Goal: Find specific page/section: Find specific page/section

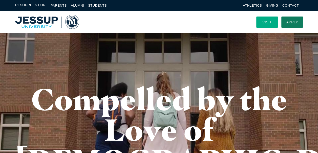
click at [269, 21] on link "Visit" at bounding box center [268, 21] width 22 height 11
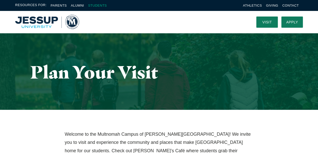
click at [95, 5] on link "Students" at bounding box center [97, 6] width 19 height 4
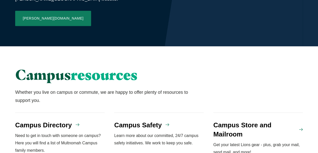
scroll to position [371, 0]
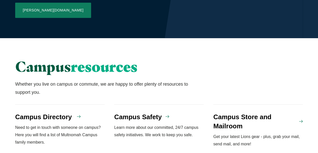
click at [37, 112] on h4 "Campus Directory" at bounding box center [43, 116] width 57 height 9
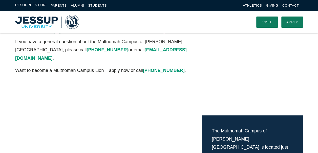
scroll to position [34, 0]
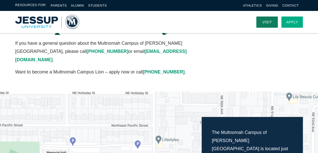
click at [288, 22] on link "Apply" at bounding box center [293, 21] width 22 height 11
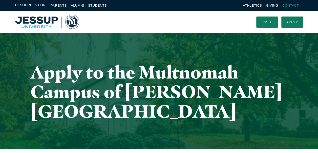
click at [287, 7] on link "Contact" at bounding box center [291, 6] width 16 height 4
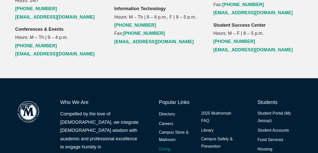
scroll to position [675, 0]
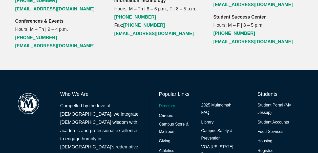
click at [164, 102] on link "Directory" at bounding box center [167, 105] width 16 height 7
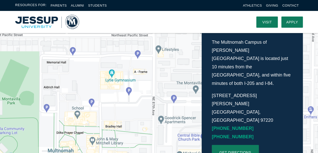
scroll to position [9, 0]
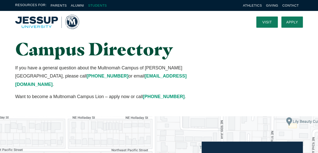
click at [94, 5] on link "Students" at bounding box center [97, 6] width 19 height 4
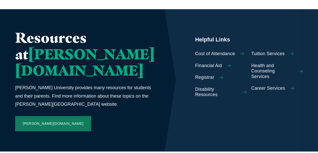
scroll to position [270, 0]
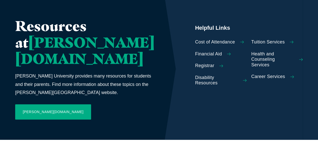
click at [36, 104] on link "[PERSON_NAME][DOMAIN_NAME]" at bounding box center [53, 111] width 76 height 15
